Goal: Information Seeking & Learning: Learn about a topic

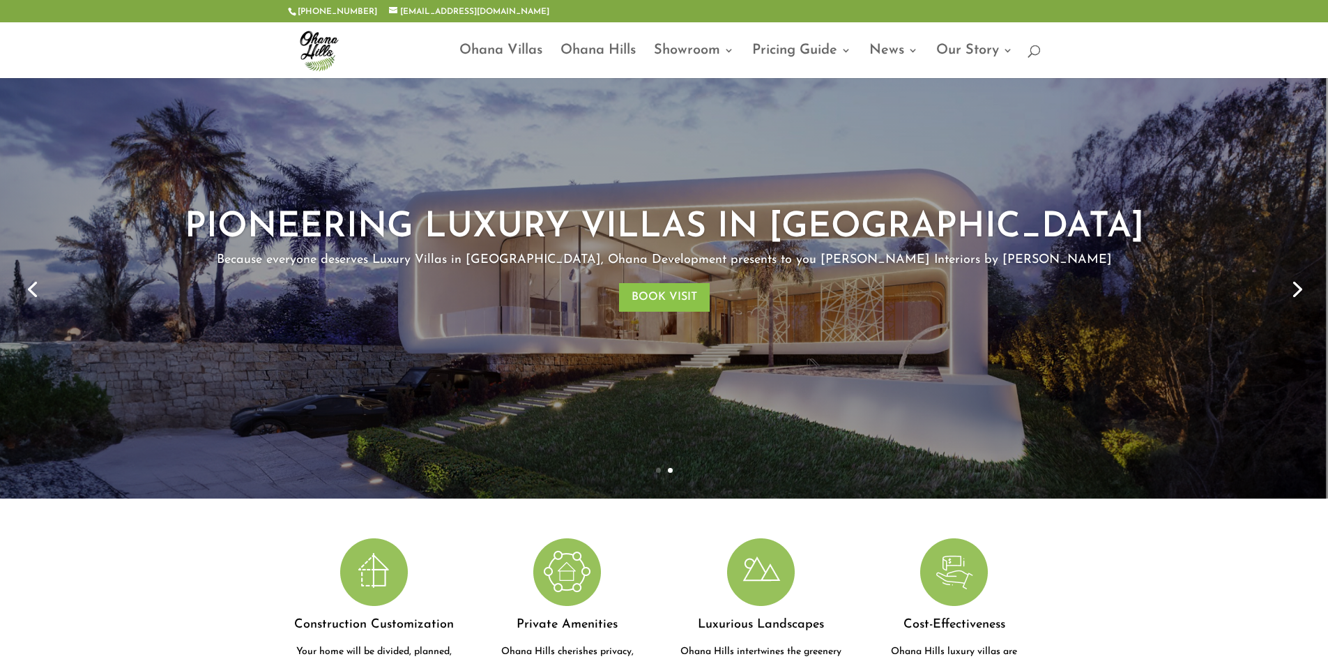
click at [9, 287] on div "PIONEERING LUXURY VILLAS IN [GEOGRAPHIC_DATA] Because everyone deserves Luxury …" at bounding box center [664, 288] width 1328 height 420
click at [25, 286] on link "Previous" at bounding box center [31, 287] width 33 height 33
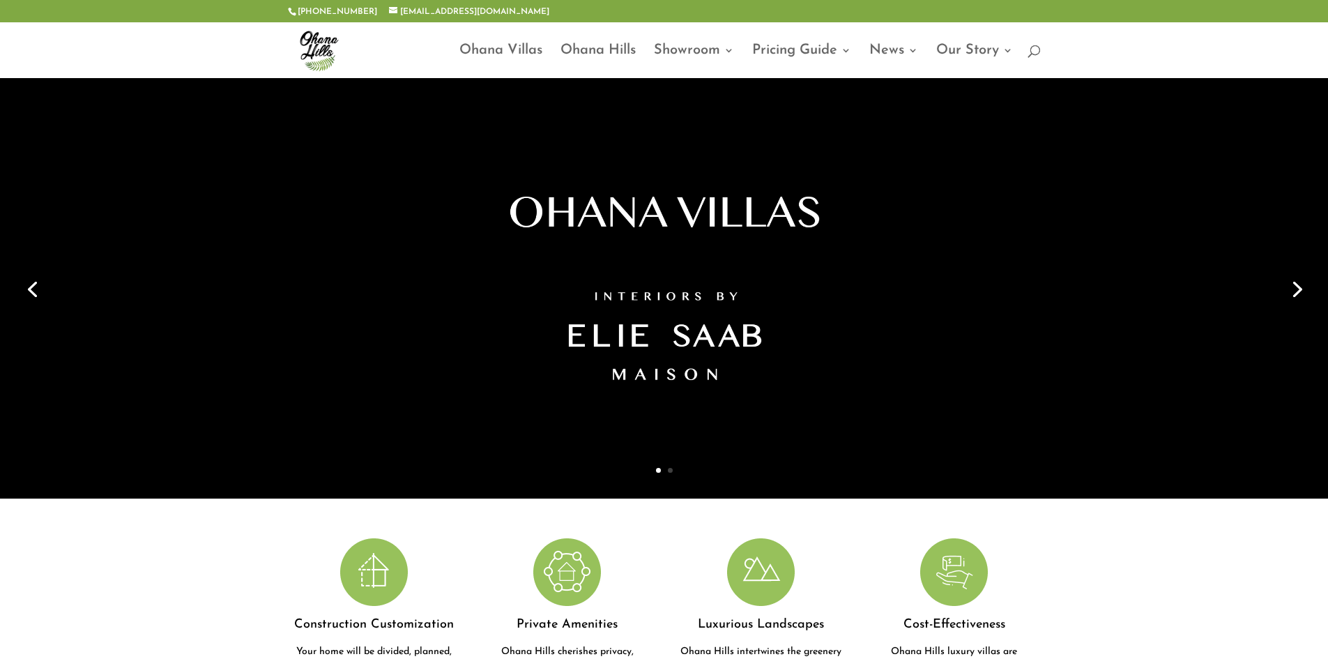
click at [1297, 278] on link "Next" at bounding box center [1295, 287] width 33 height 33
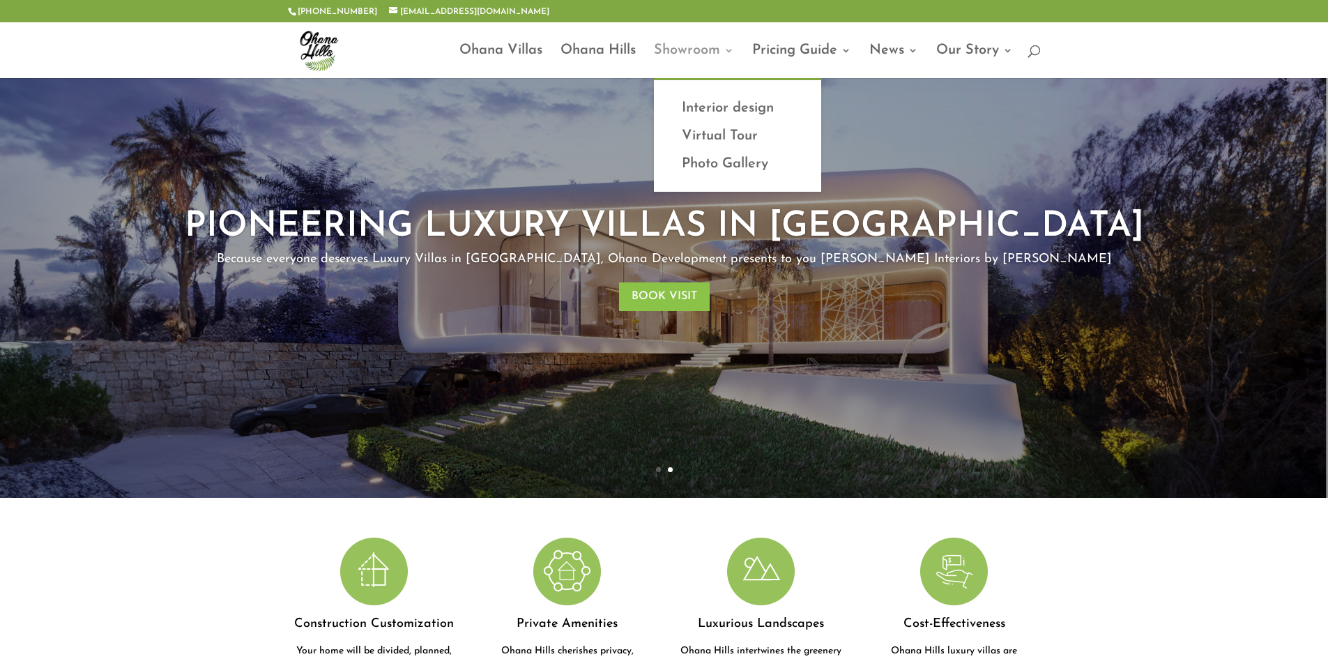
click at [678, 54] on link "Showroom" at bounding box center [694, 61] width 80 height 33
click at [696, 109] on link "Interior design" at bounding box center [737, 108] width 139 height 28
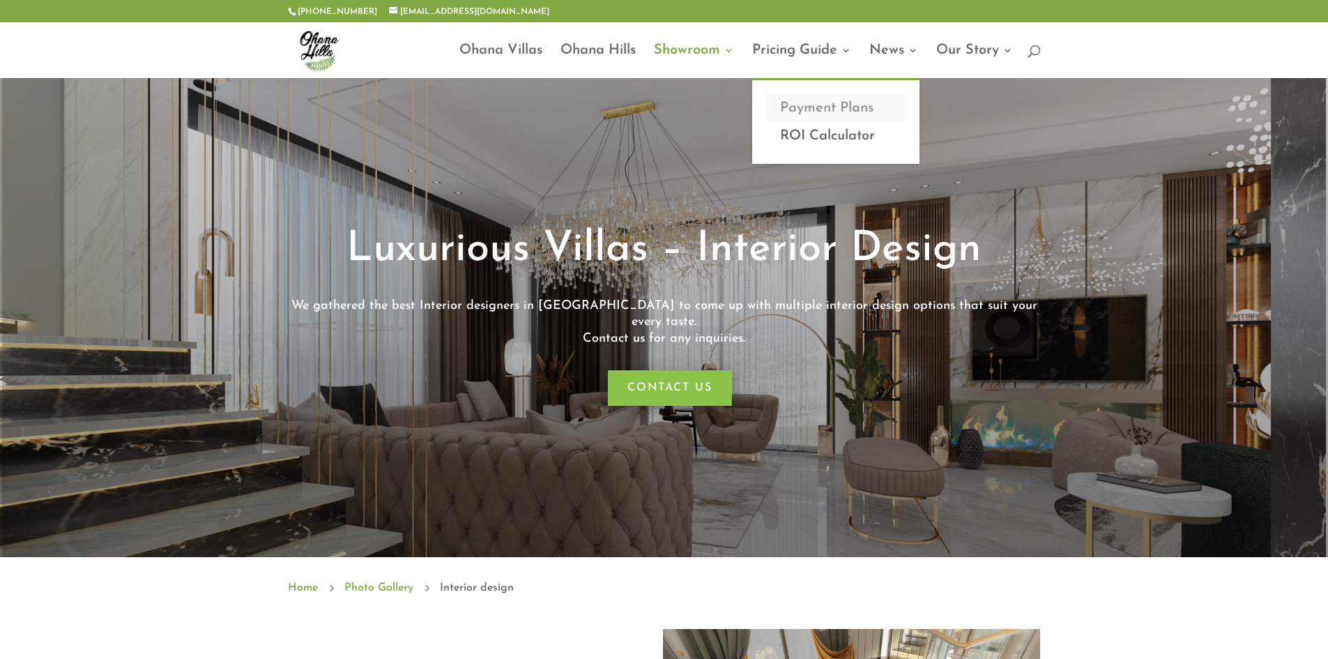
click at [808, 111] on link "Payment Plans" at bounding box center [835, 108] width 139 height 28
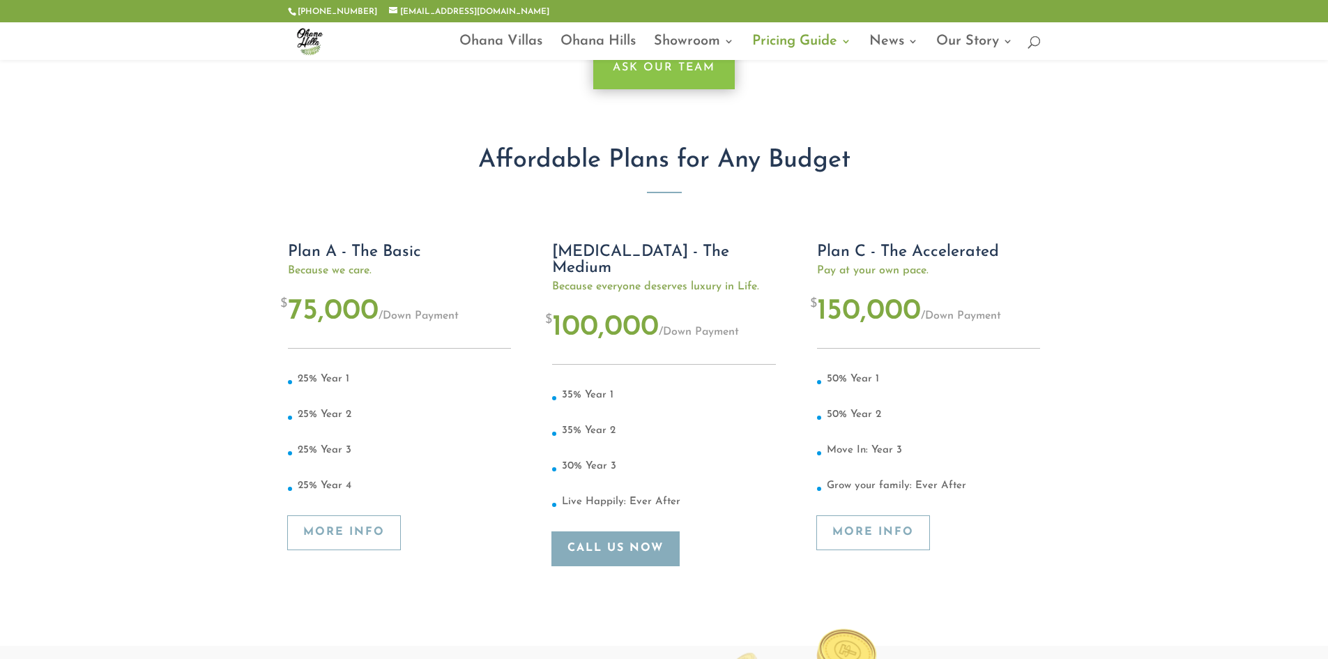
scroll to position [139, 0]
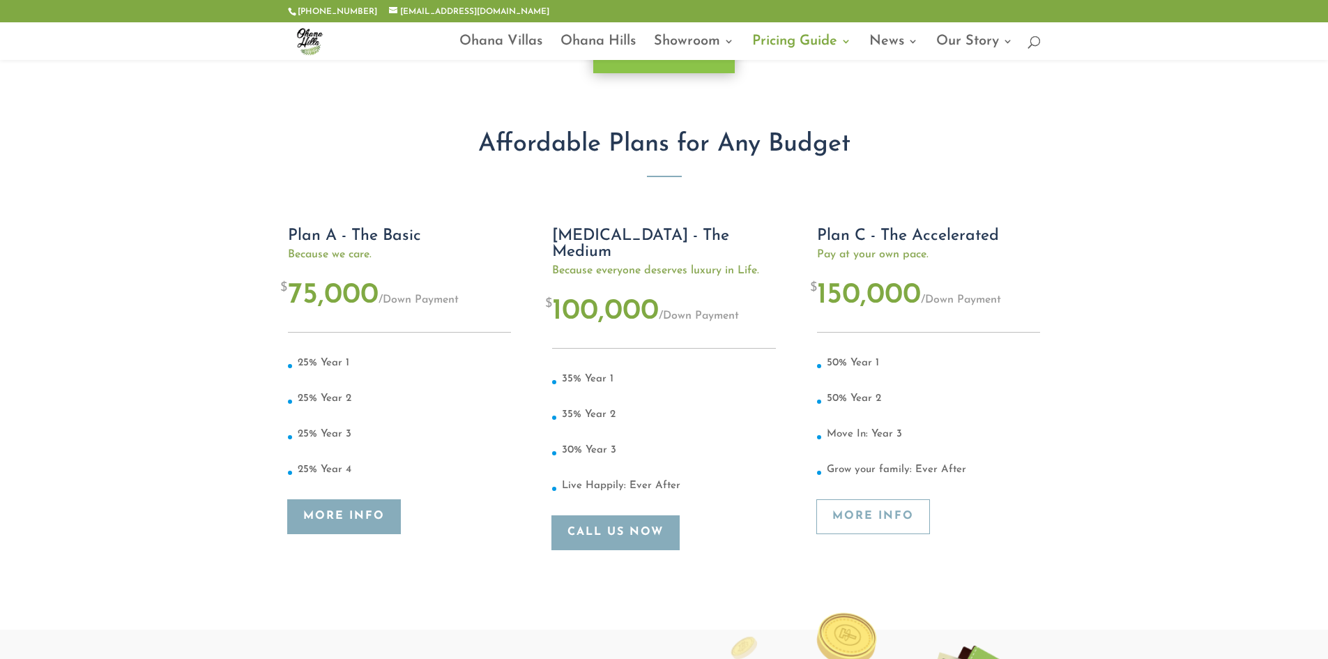
click at [357, 509] on link "More Info" at bounding box center [344, 517] width 112 height 34
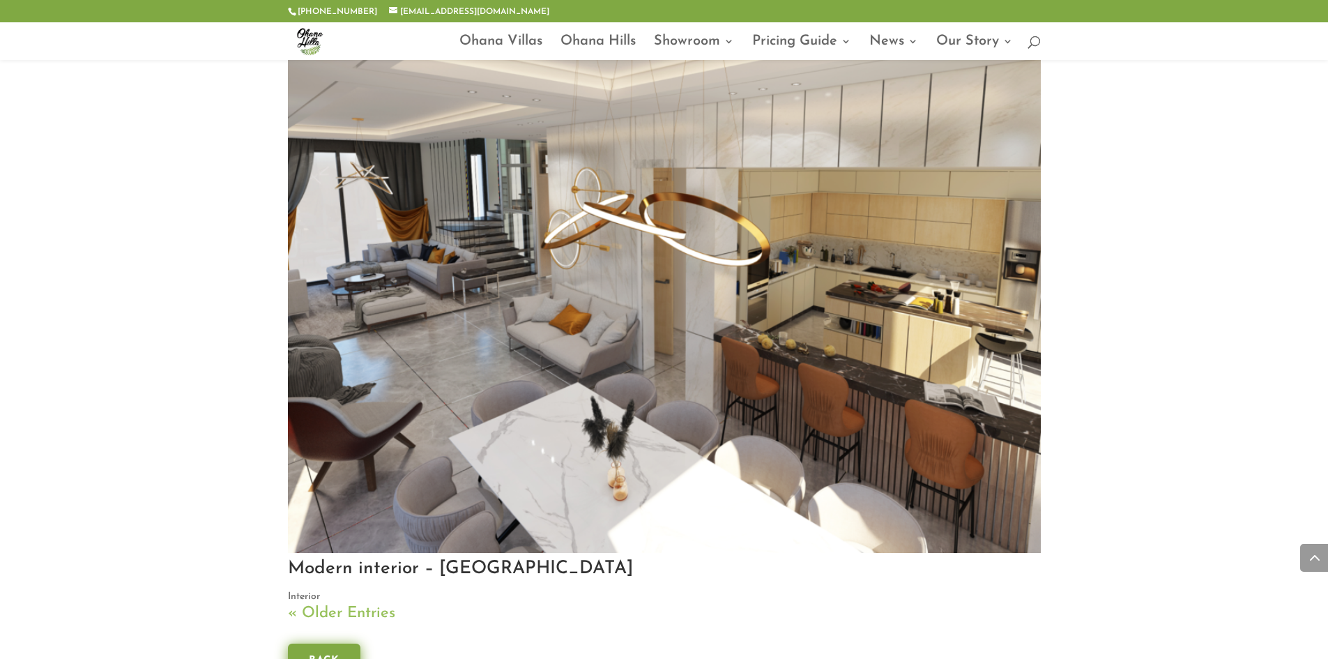
scroll to position [5087, 0]
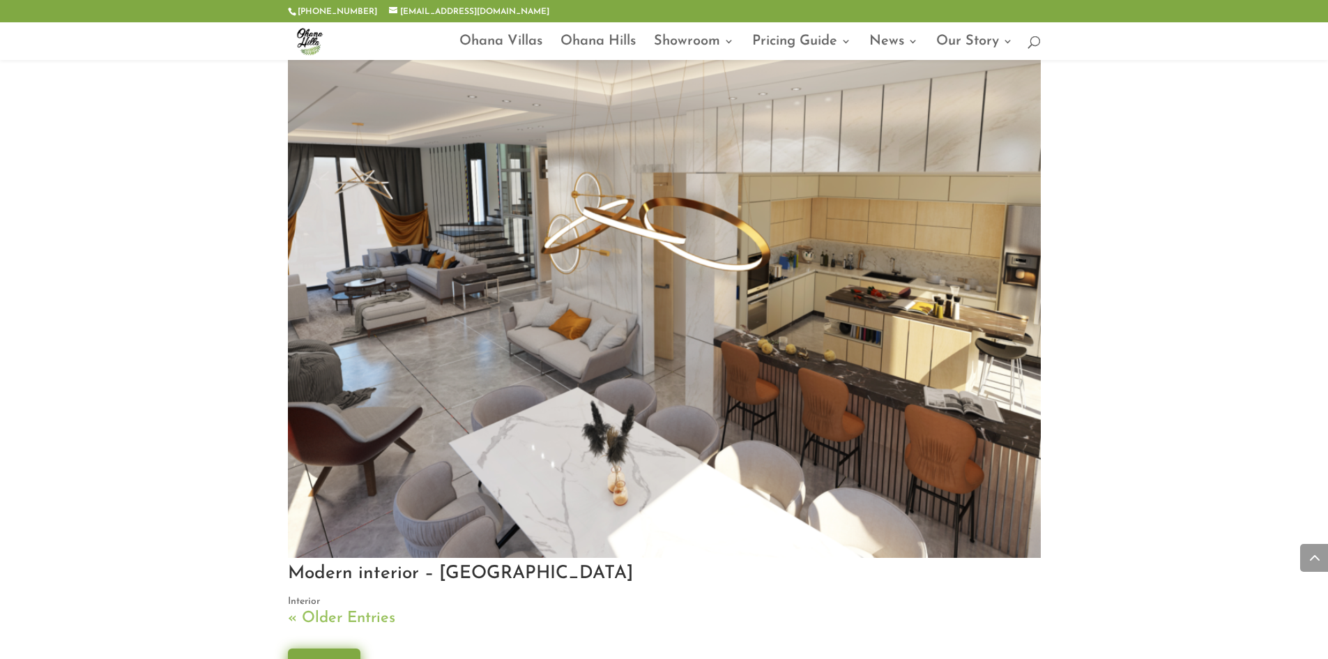
click at [316, 615] on link "« Older Entries" at bounding box center [341, 618] width 107 height 16
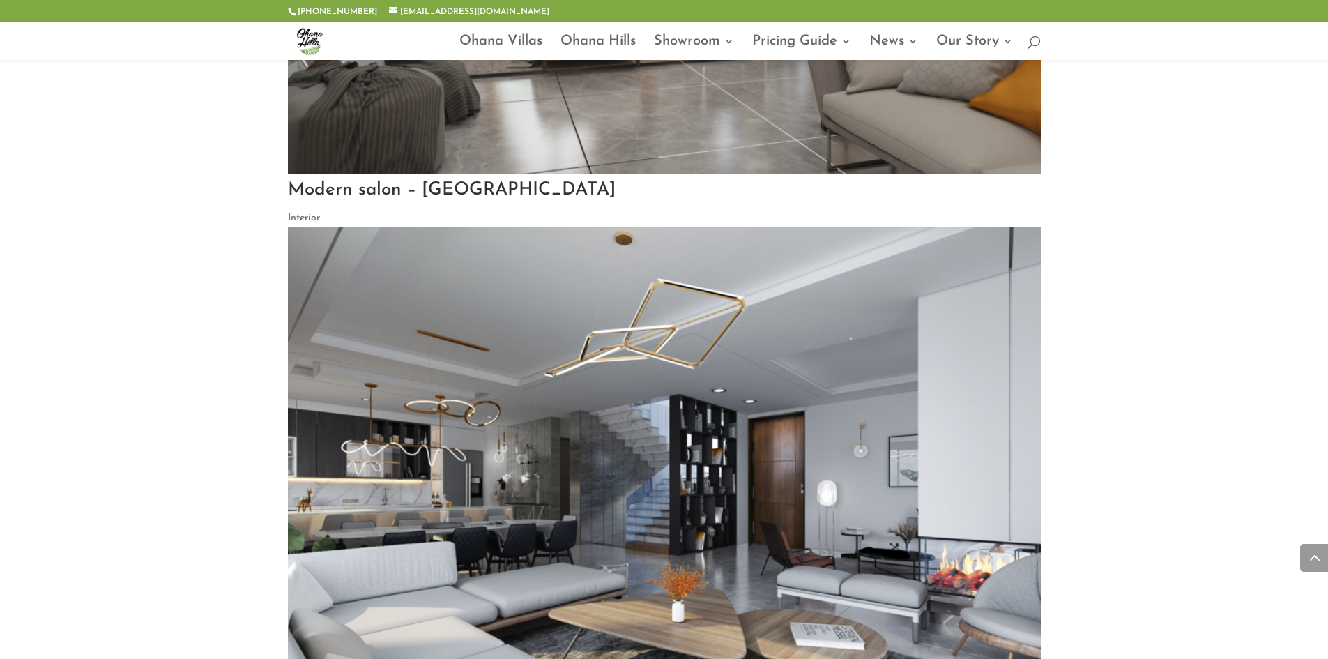
scroll to position [2132, 0]
